Goal: Information Seeking & Learning: Check status

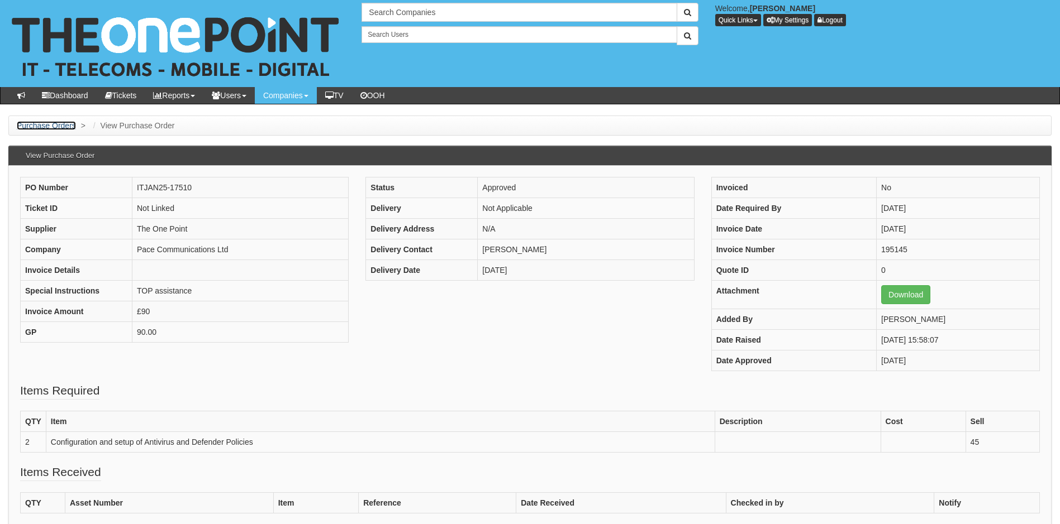
click at [55, 124] on link "Purchase Orders" at bounding box center [46, 125] width 59 height 9
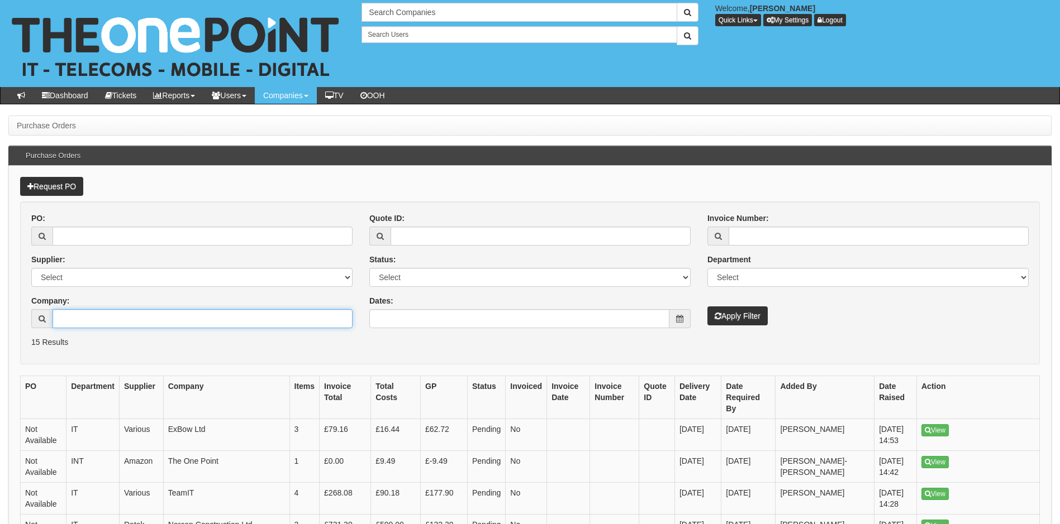
click at [108, 323] on input "Company:" at bounding box center [203, 318] width 300 height 19
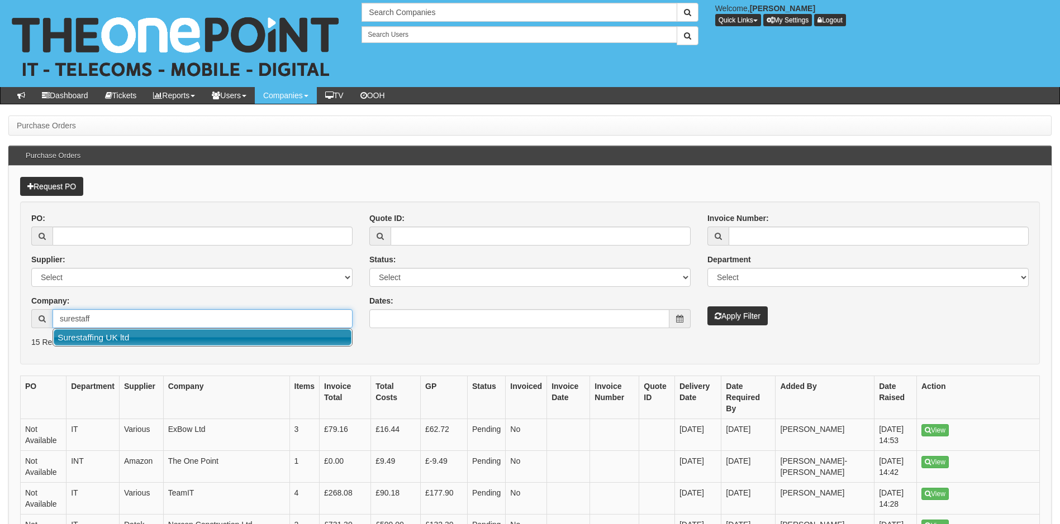
click at [125, 338] on link "Surestaffing UK ltd" at bounding box center [203, 338] width 298 height 16
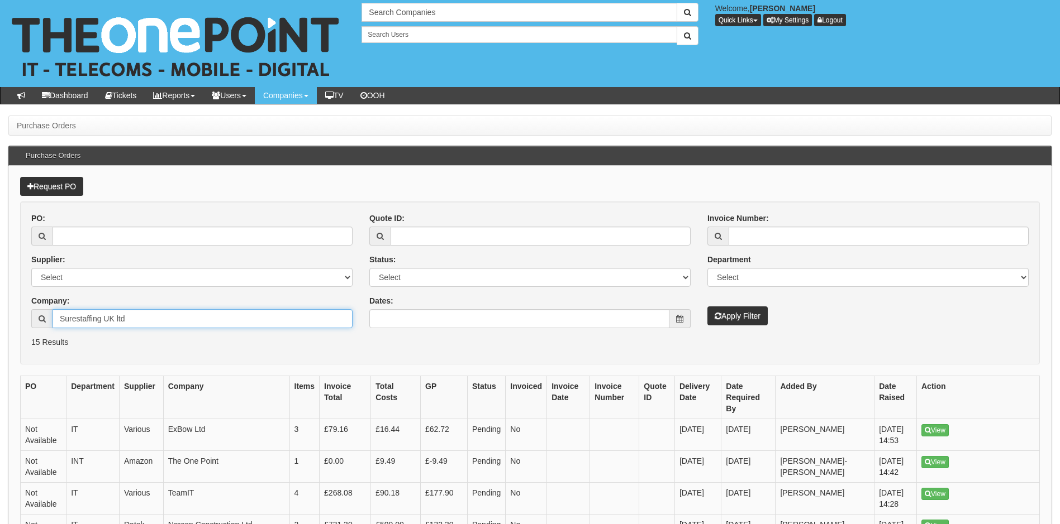
type input "Surestaffing UK ltd"
click at [743, 317] on button "Apply Filter" at bounding box center [737, 316] width 60 height 19
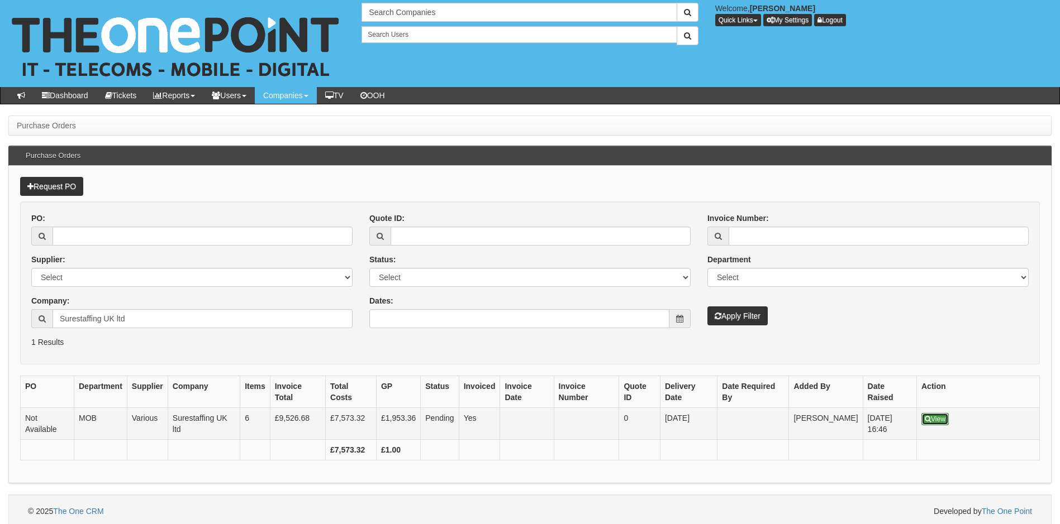
click at [934, 418] on link "View" at bounding box center [934, 419] width 27 height 12
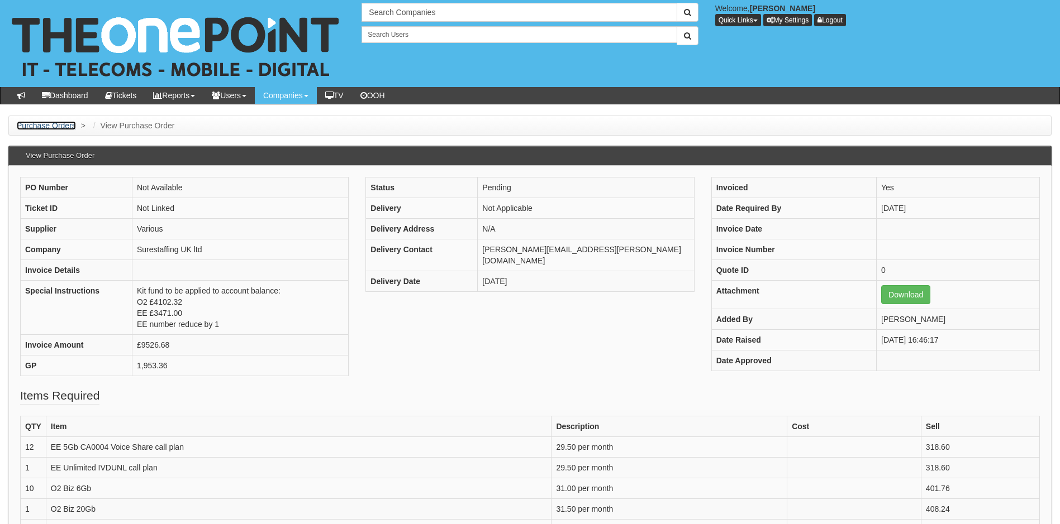
click at [61, 124] on link "Purchase Orders" at bounding box center [46, 125] width 59 height 9
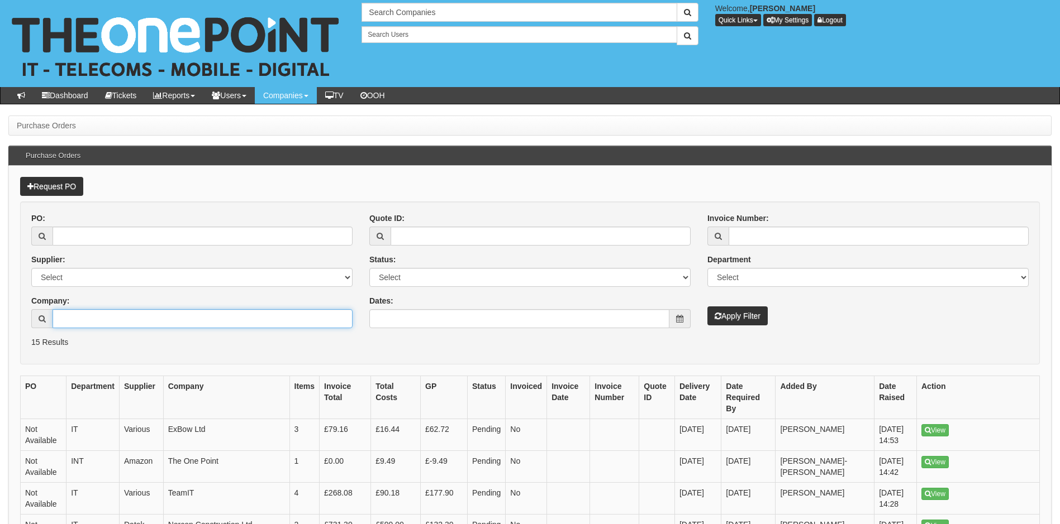
click at [117, 312] on input "Company:" at bounding box center [203, 318] width 300 height 19
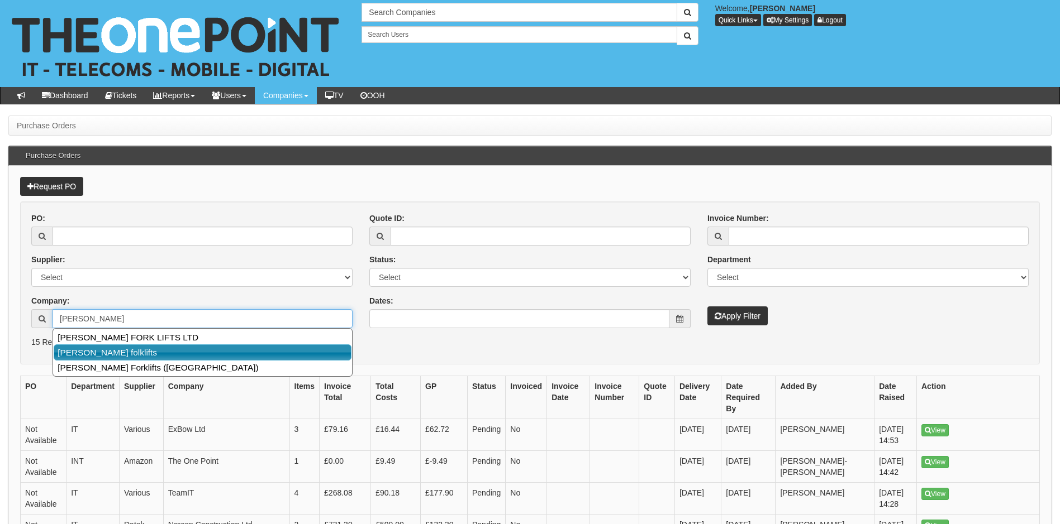
click at [120, 350] on link "Malcolm West folklifts" at bounding box center [203, 353] width 298 height 16
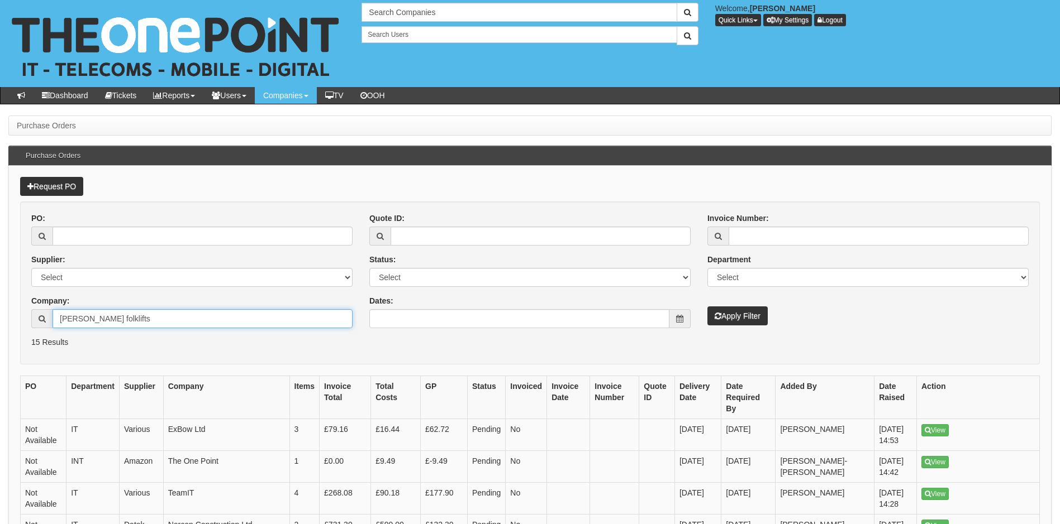
type input "Malcolm West folklifts"
click at [740, 318] on button "Apply Filter" at bounding box center [737, 316] width 60 height 19
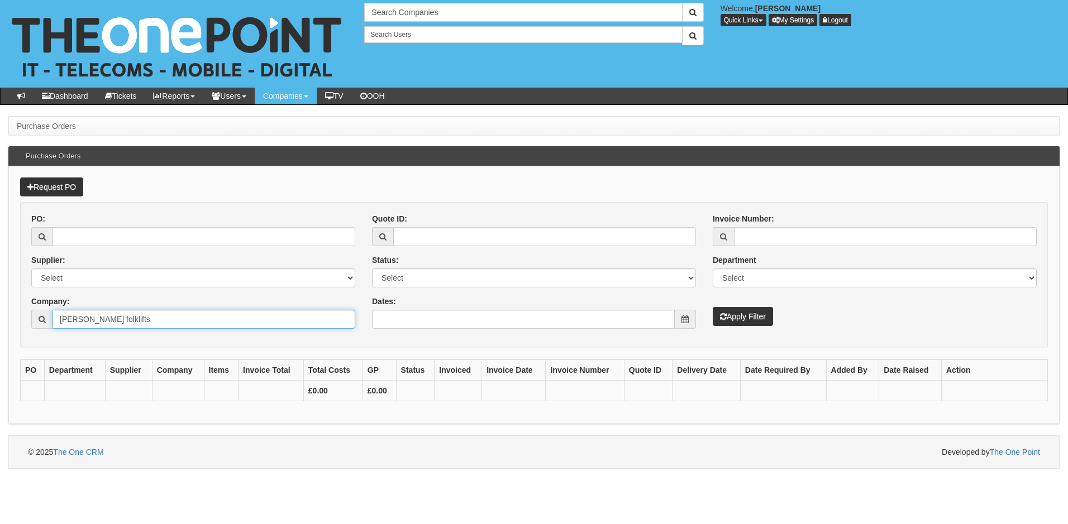
click at [187, 321] on input "Malcolm West folklifts" at bounding box center [204, 319] width 303 height 19
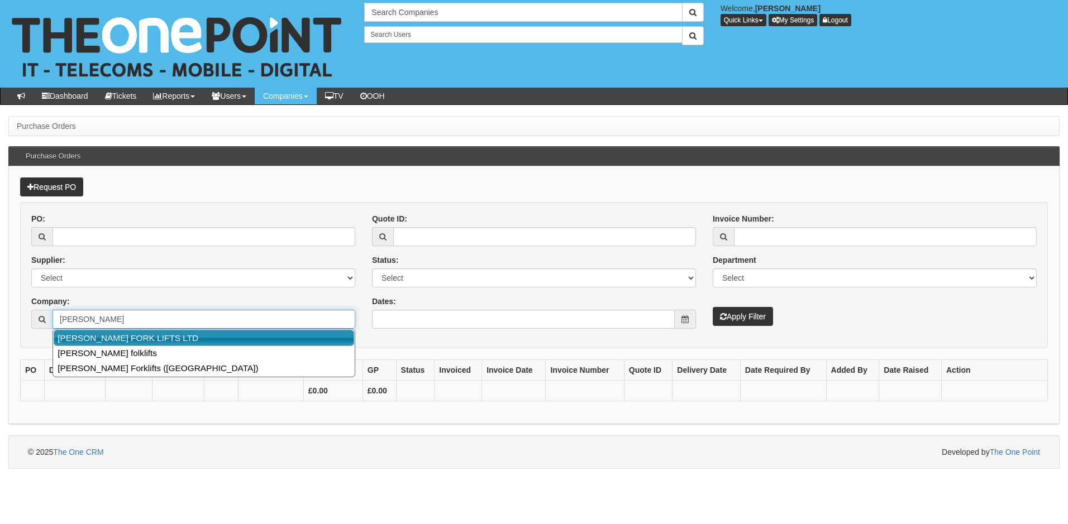
click at [170, 338] on link "[PERSON_NAME] FORK LIFTS LTD" at bounding box center [204, 338] width 300 height 16
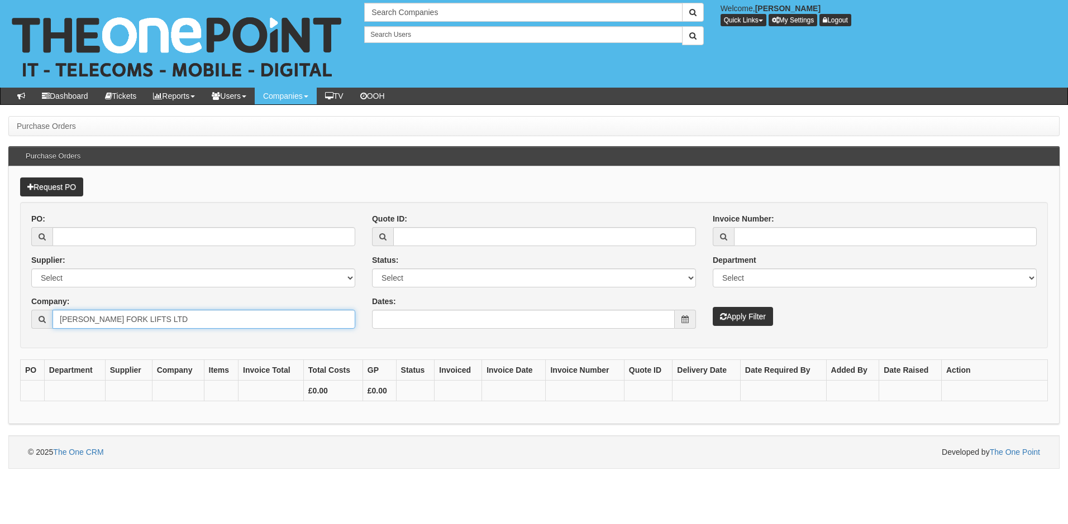
type input "[PERSON_NAME] FORK LIFTS LTD"
click at [765, 322] on button "Apply Filter" at bounding box center [743, 316] width 60 height 19
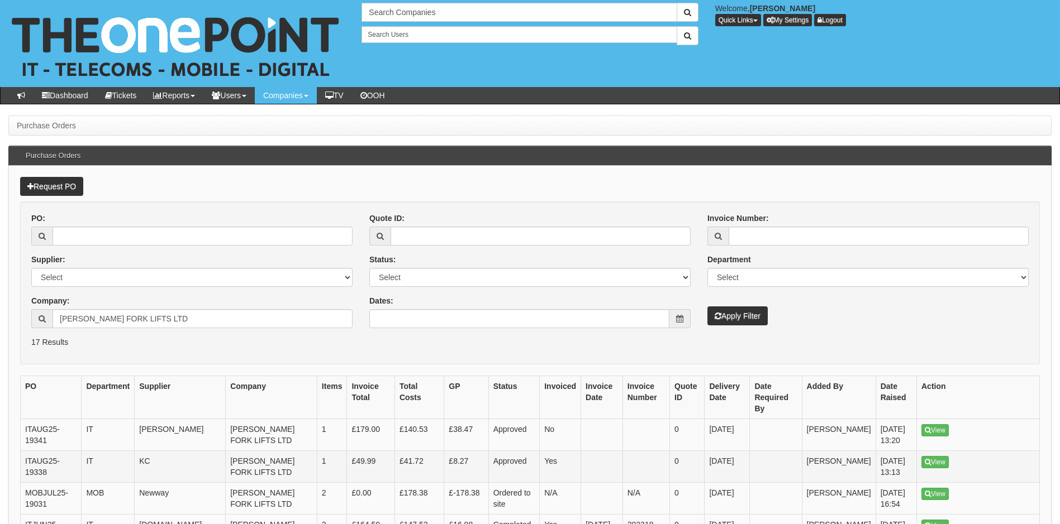
click at [54, 471] on td "ITAUG25-19338" at bounding box center [51, 467] width 61 height 32
drag, startPoint x: 54, startPoint y: 471, endPoint x: 25, endPoint y: 464, distance: 29.9
click at [25, 464] on td "ITAUG25-19338" at bounding box center [51, 467] width 61 height 32
copy td "ITAUG25-19338"
click at [193, 323] on input "MALCOLM WEST FORK LIFTS LTD" at bounding box center [203, 318] width 300 height 19
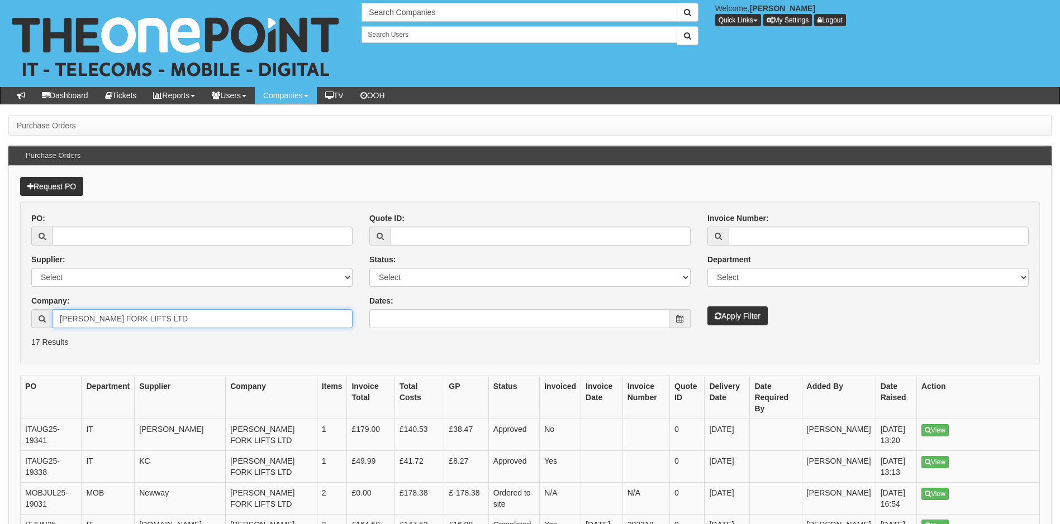
click at [193, 323] on input "MALCOLM WEST FORK LIFTS LTD" at bounding box center [203, 318] width 300 height 19
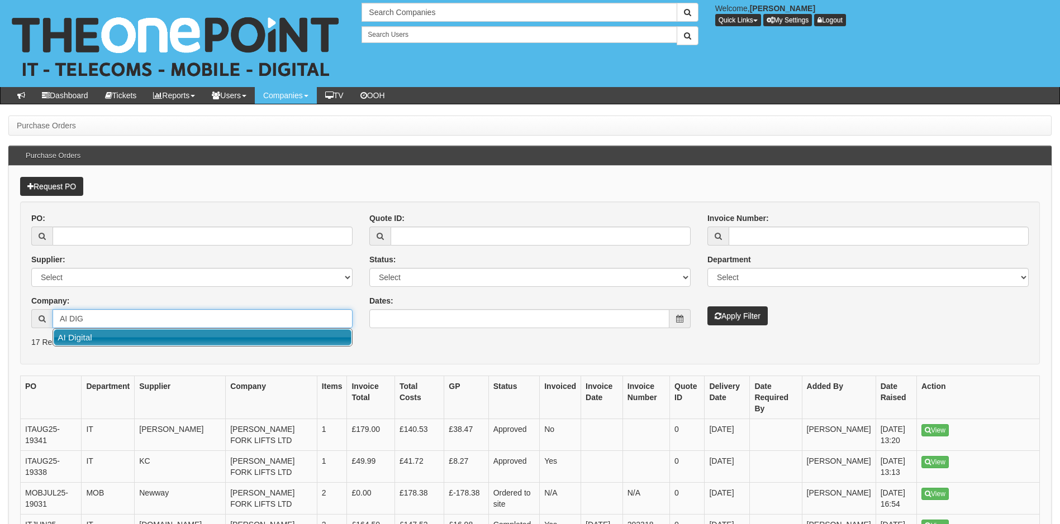
click at [187, 334] on link "AI Digital" at bounding box center [203, 338] width 298 height 16
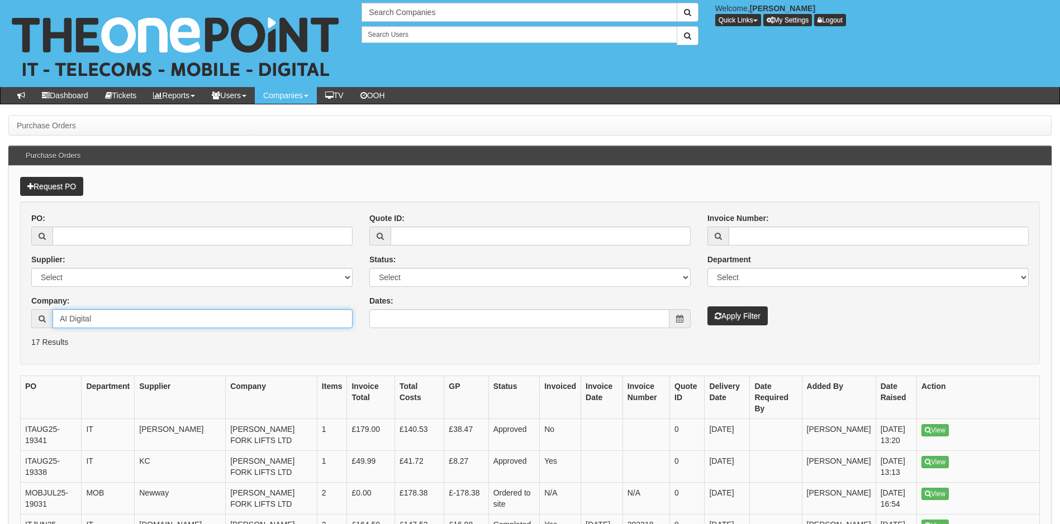
type input "AI Digital"
click at [740, 314] on button "Apply Filter" at bounding box center [737, 316] width 60 height 19
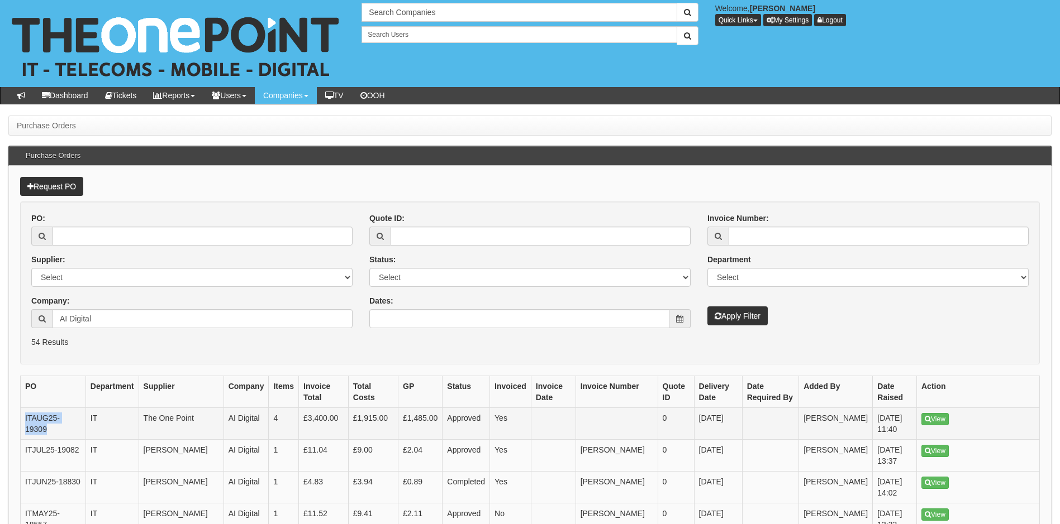
drag, startPoint x: 80, startPoint y: 419, endPoint x: 23, endPoint y: 421, distance: 57.0
click at [23, 421] on td "ITAUG25-19309" at bounding box center [53, 424] width 65 height 32
copy td "ITAUG25-19309"
click at [122, 319] on input "AI Digital" at bounding box center [203, 318] width 300 height 19
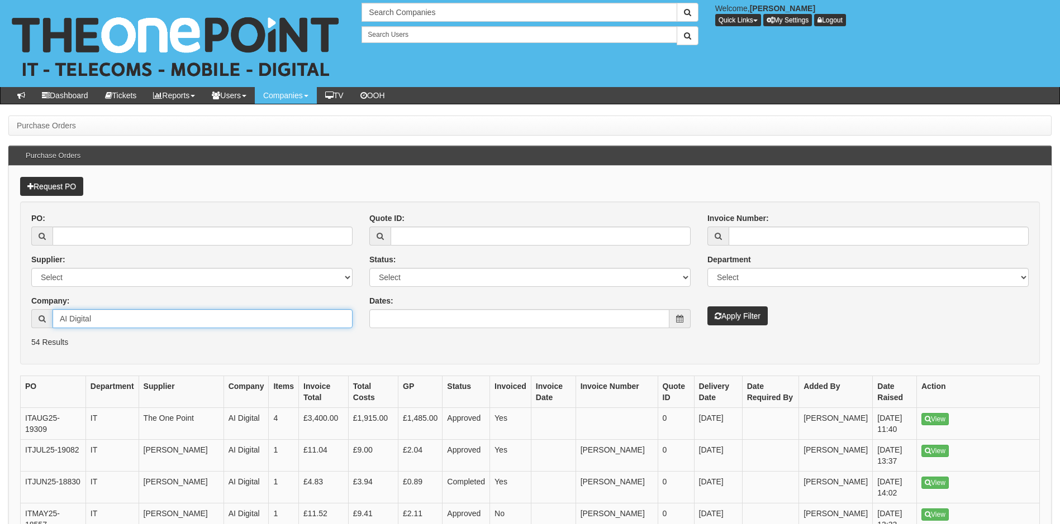
click at [122, 319] on input "AI Digital" at bounding box center [203, 318] width 300 height 19
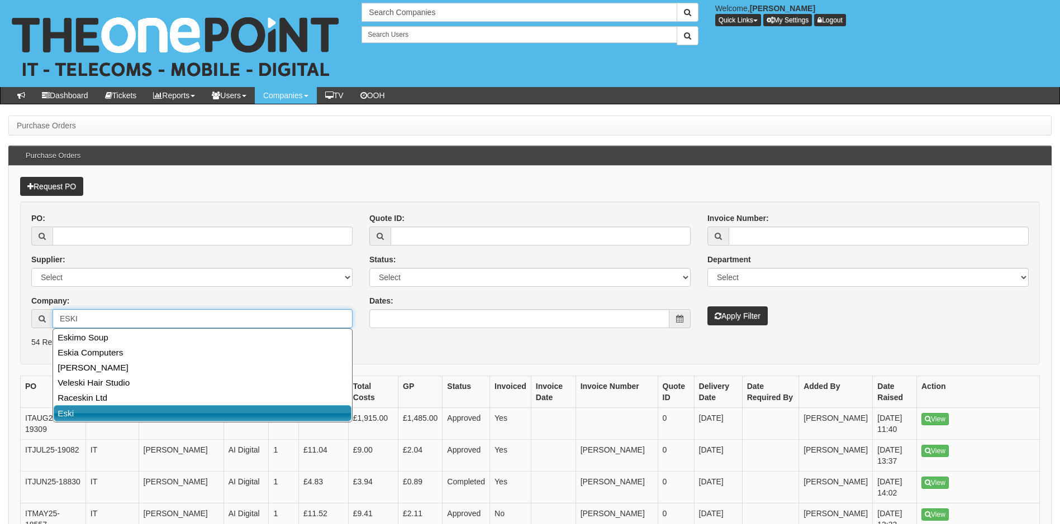
click at [99, 408] on link "Eski" at bounding box center [203, 413] width 298 height 16
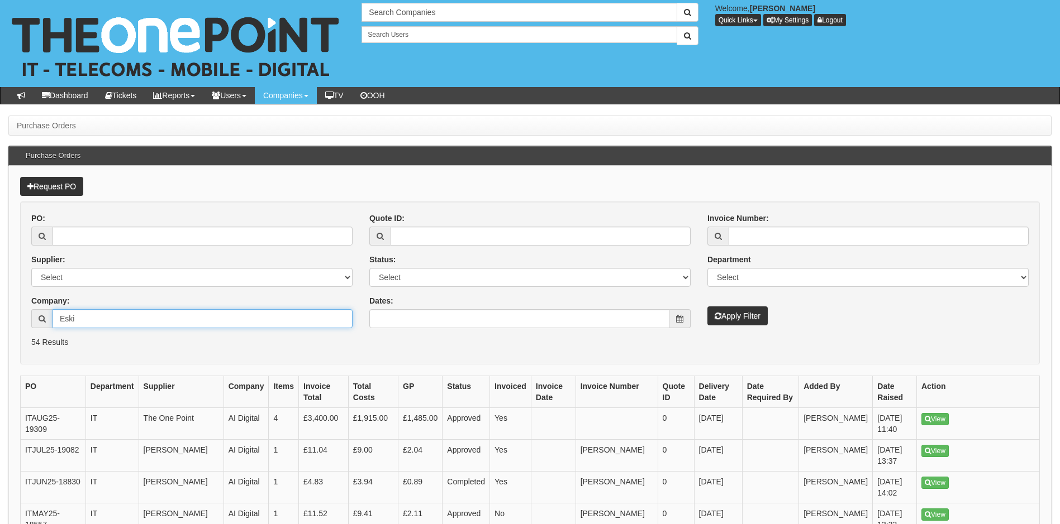
type input "Eski"
click at [753, 318] on button "Apply Filter" at bounding box center [737, 316] width 60 height 19
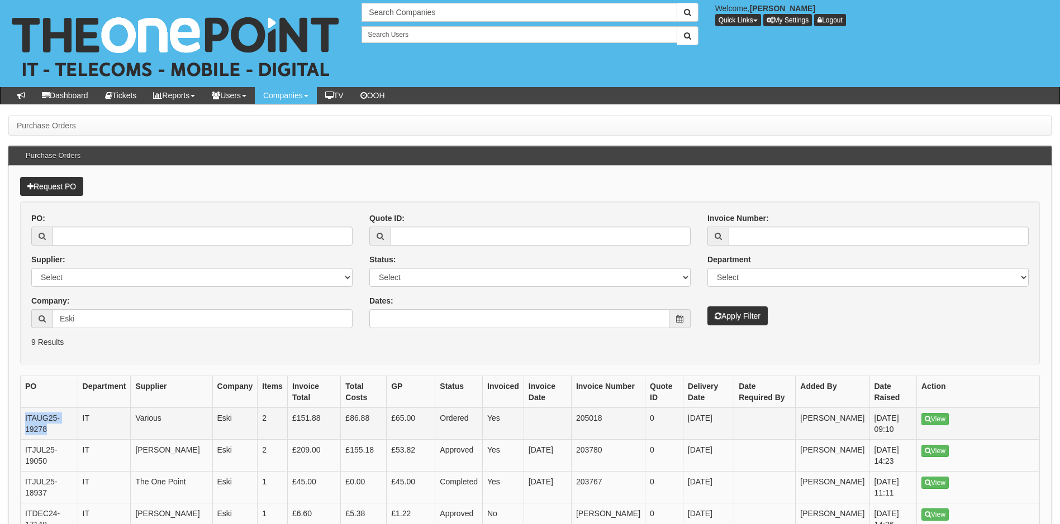
drag, startPoint x: 57, startPoint y: 430, endPoint x: 24, endPoint y: 421, distance: 34.1
click at [24, 421] on td "ITAUG25-19278" at bounding box center [50, 424] width 58 height 32
copy td "ITAUG25-19278"
click at [161, 320] on input "Eski" at bounding box center [203, 318] width 300 height 19
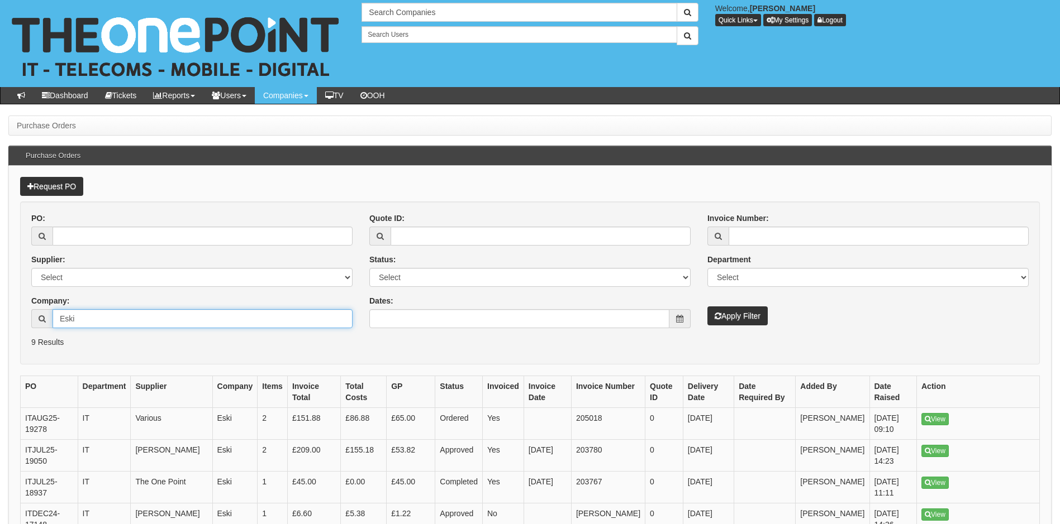
click at [161, 320] on input "Eski" at bounding box center [203, 318] width 300 height 19
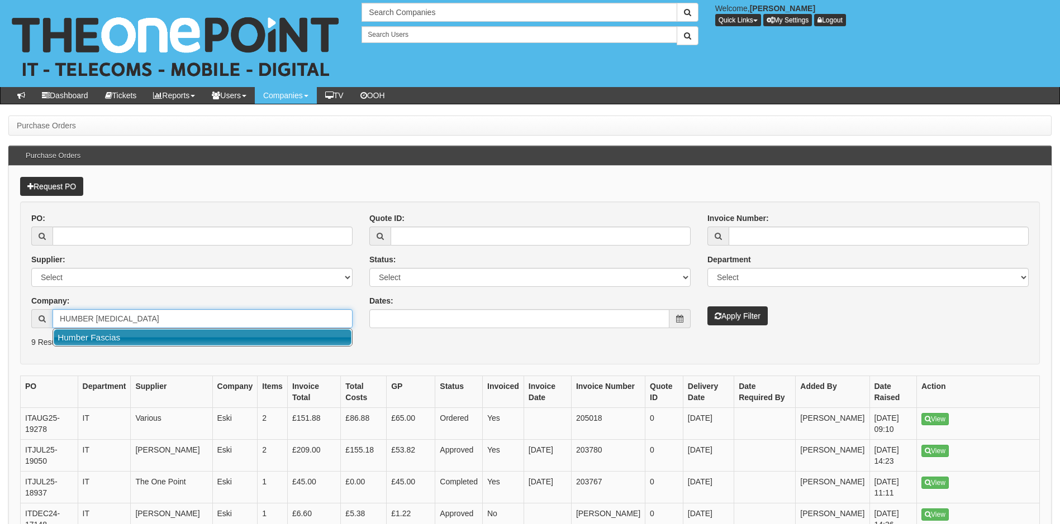
click at [146, 342] on link "Humber Fascias" at bounding box center [203, 338] width 298 height 16
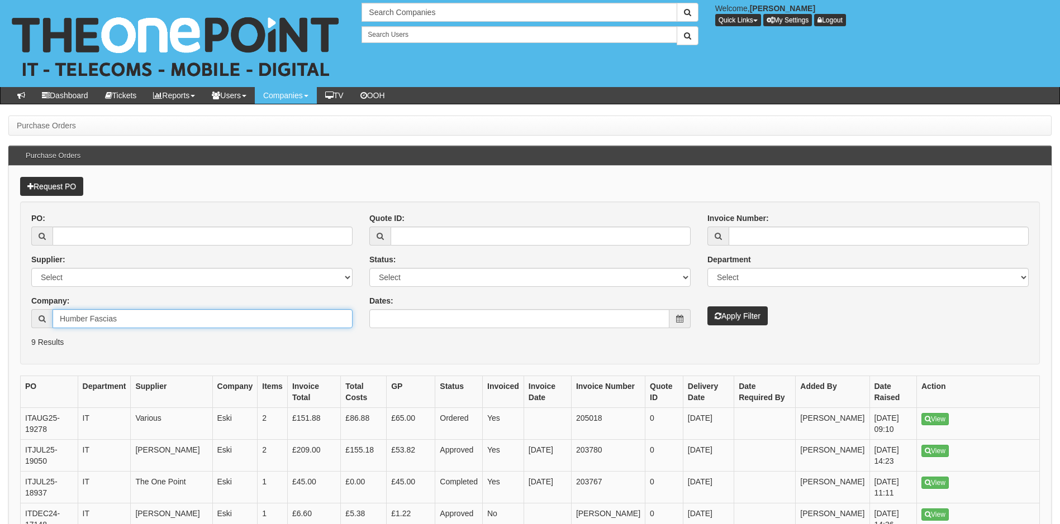
type input "Humber Fascias"
click at [724, 319] on button "Apply Filter" at bounding box center [737, 316] width 60 height 19
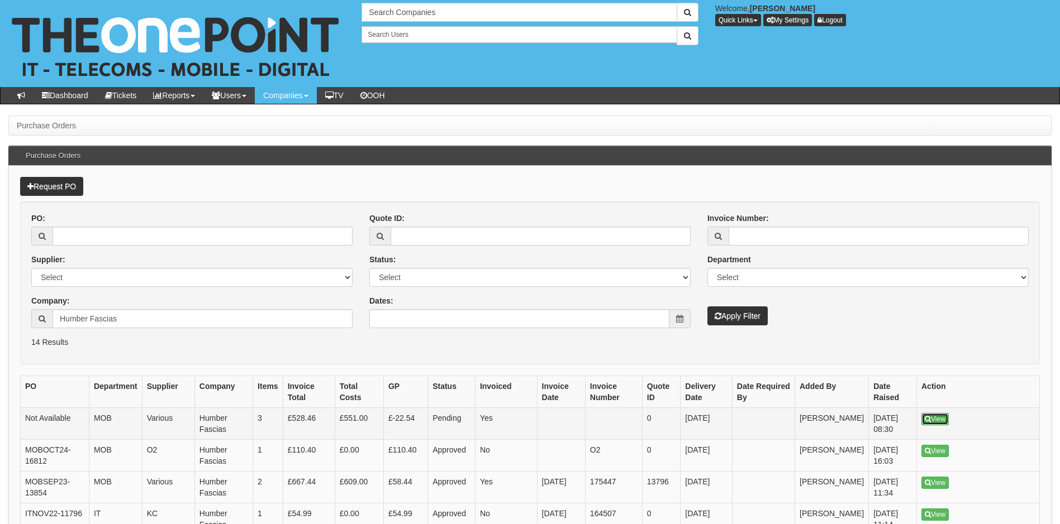
click at [933, 417] on link "View" at bounding box center [934, 419] width 27 height 12
click at [131, 318] on input "Humber Fascias" at bounding box center [203, 318] width 300 height 19
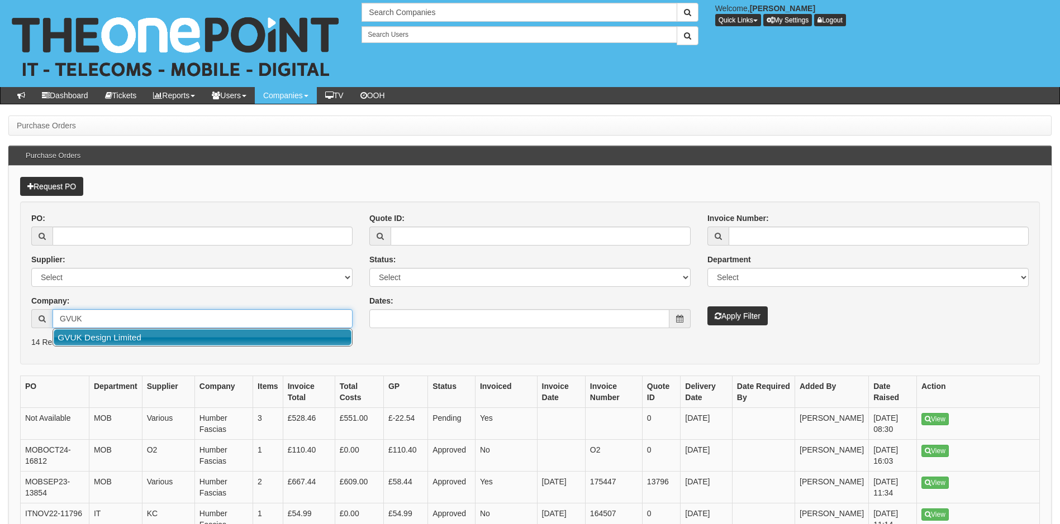
click at [144, 344] on link "GVUK Design Limited" at bounding box center [203, 338] width 298 height 16
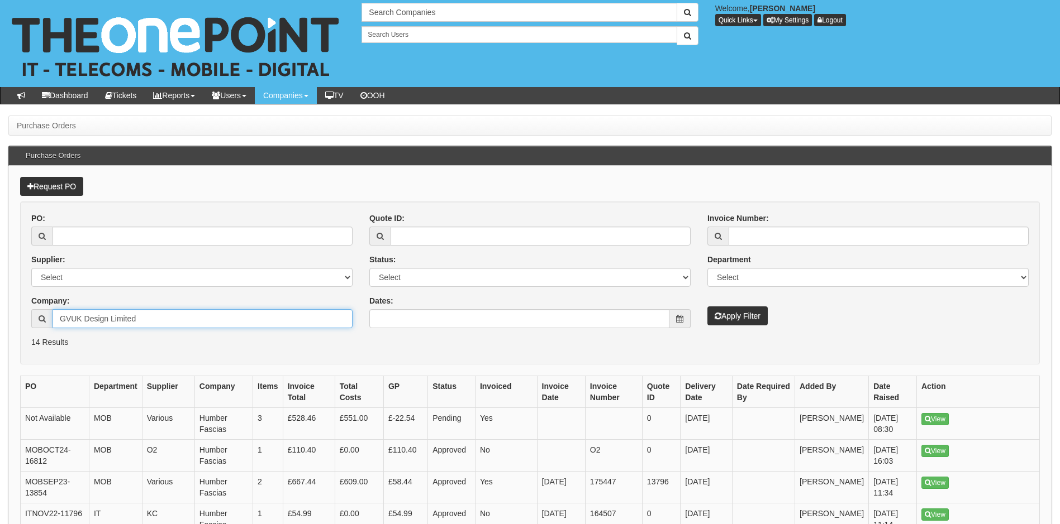
type input "GVUK Design Limited"
click at [737, 319] on button "Apply Filter" at bounding box center [737, 316] width 60 height 19
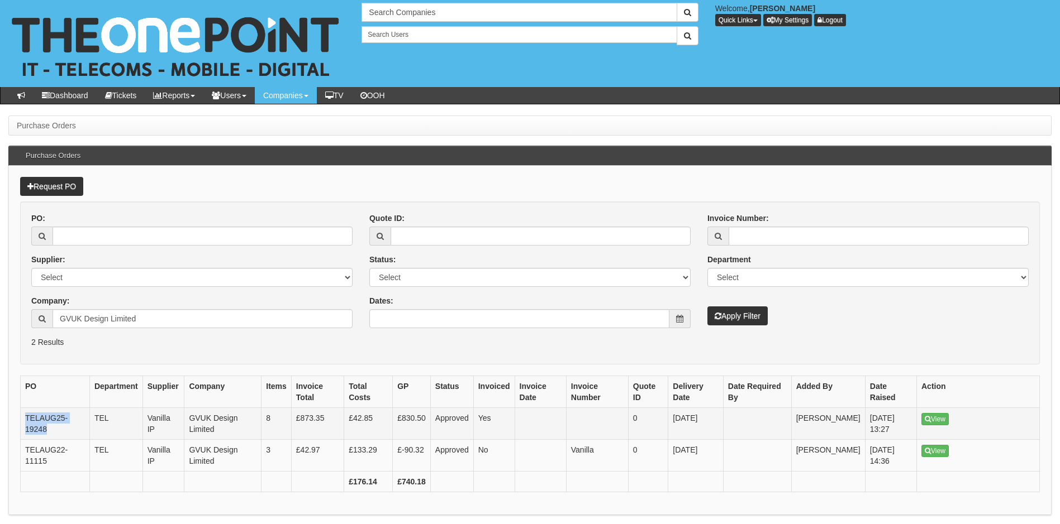
drag, startPoint x: 50, startPoint y: 431, endPoint x: 24, endPoint y: 421, distance: 27.4
click at [24, 421] on td "TELAUG25-19248" at bounding box center [55, 424] width 69 height 32
copy td "TELAUG25-19248"
